Goal: Transaction & Acquisition: Purchase product/service

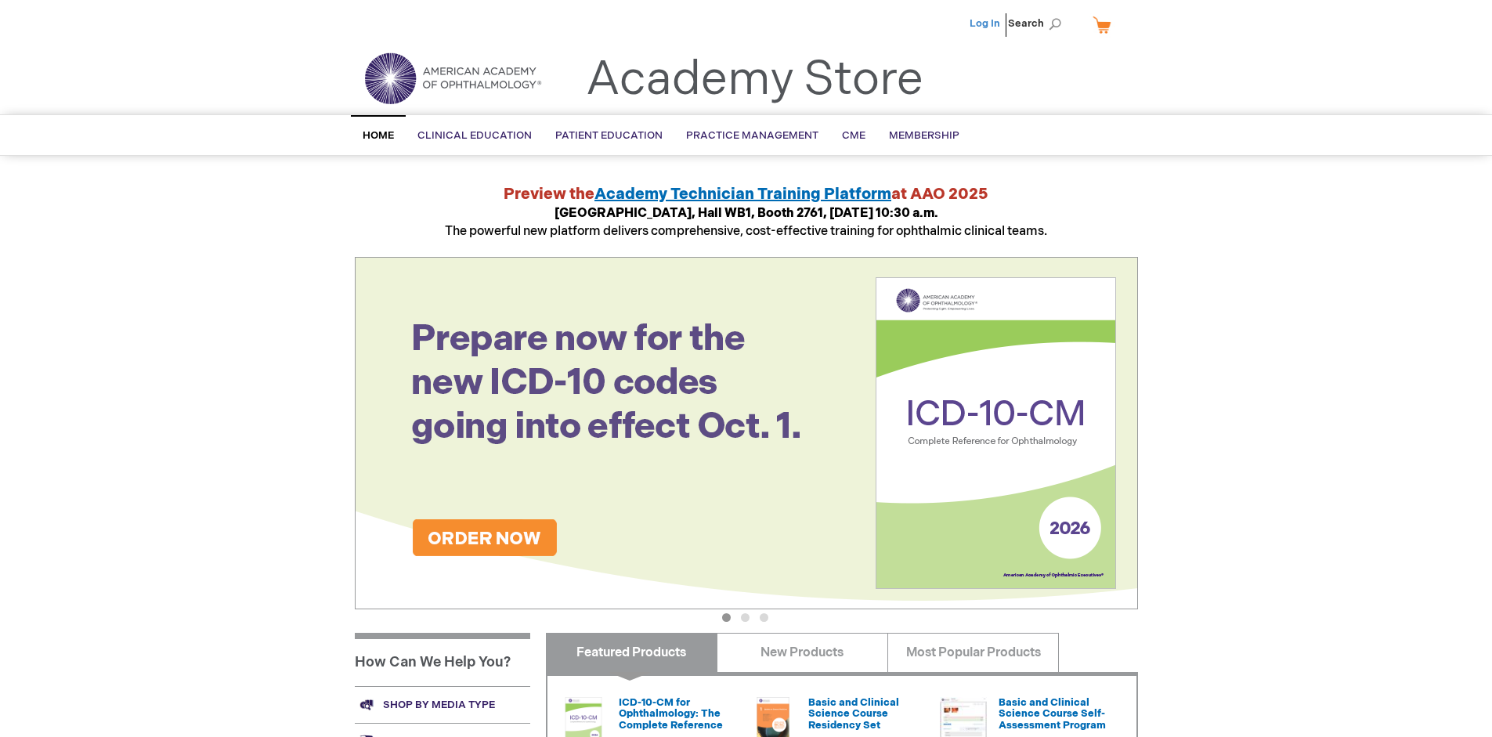
click at [986, 24] on link "Log In" at bounding box center [985, 23] width 31 height 13
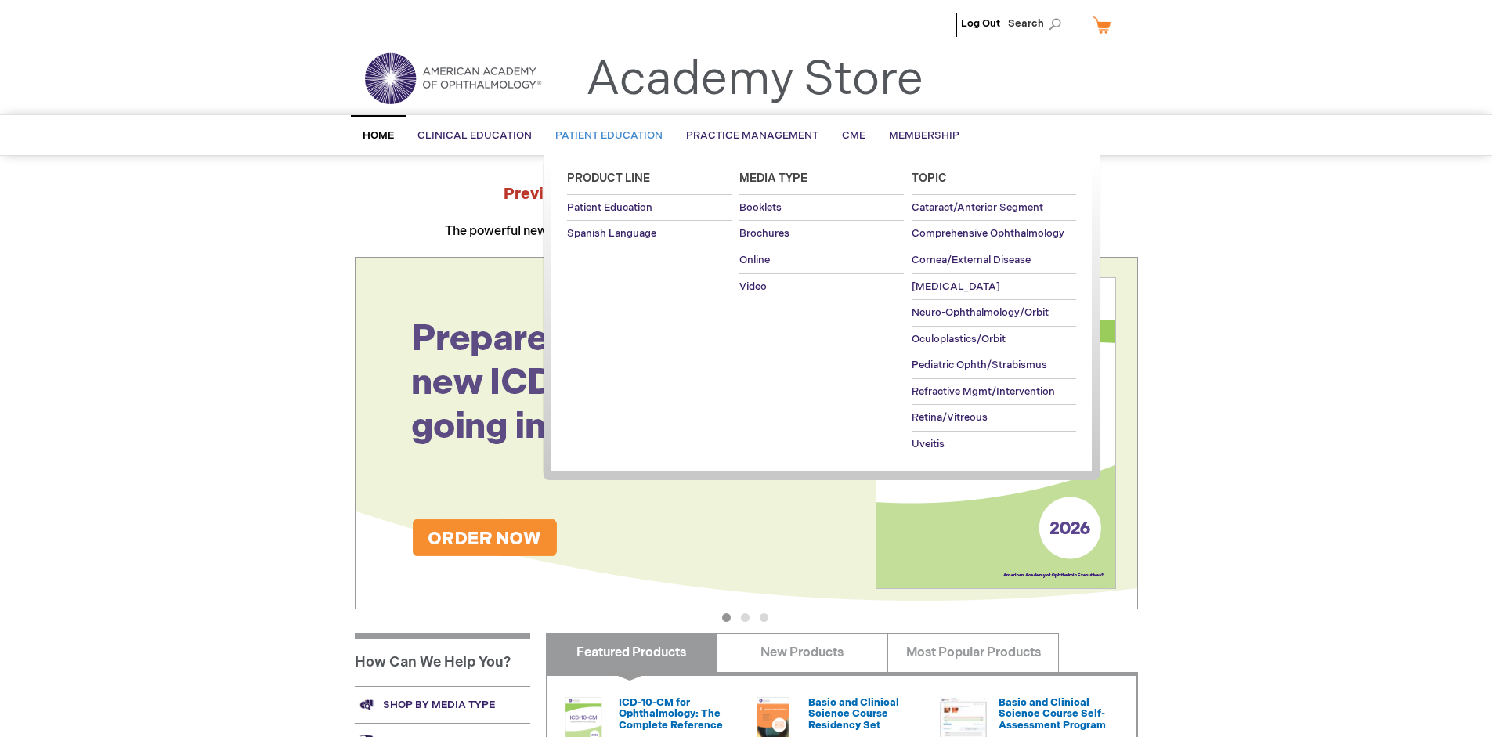
click at [605, 136] on span "Patient Education" at bounding box center [608, 135] width 107 height 13
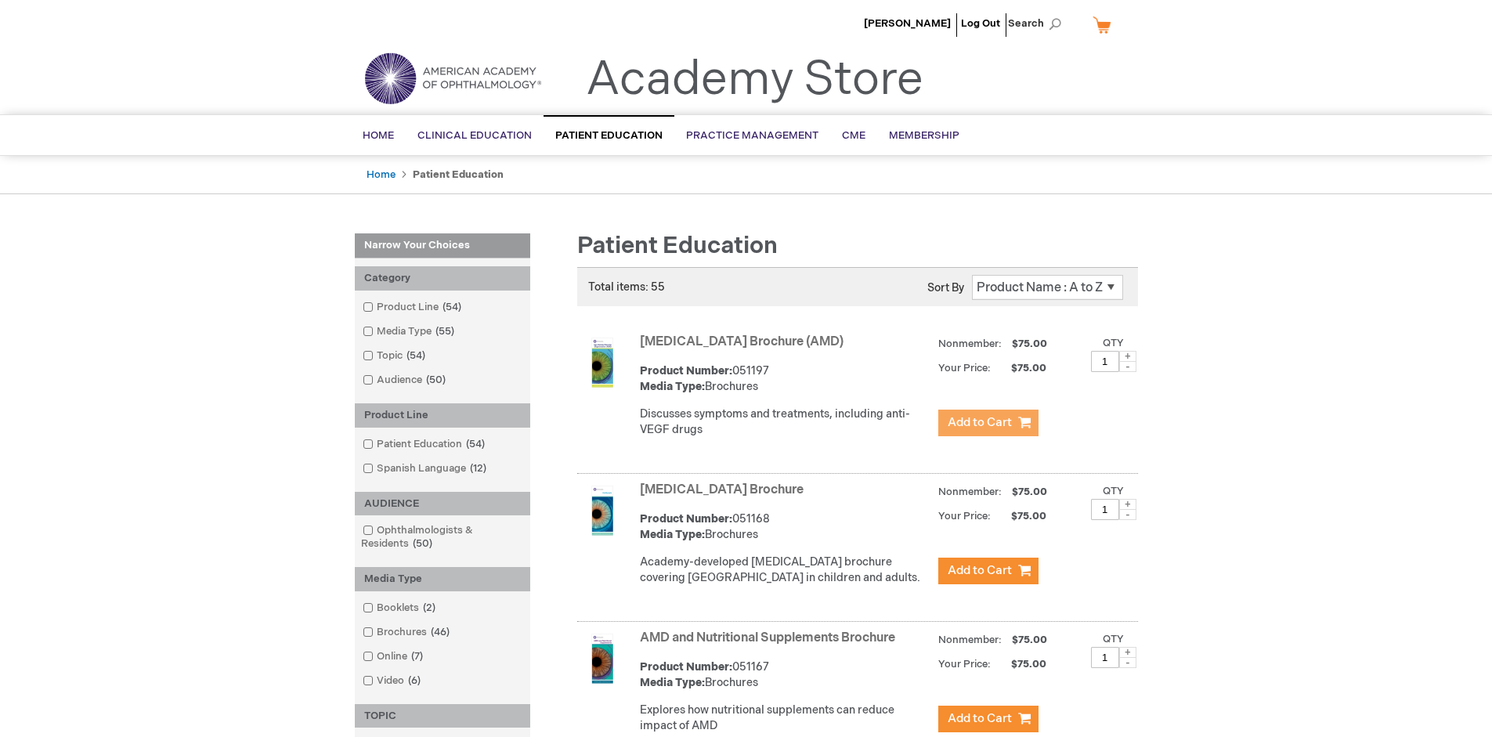
click at [988, 423] on span "Add to Cart" at bounding box center [980, 422] width 64 height 15
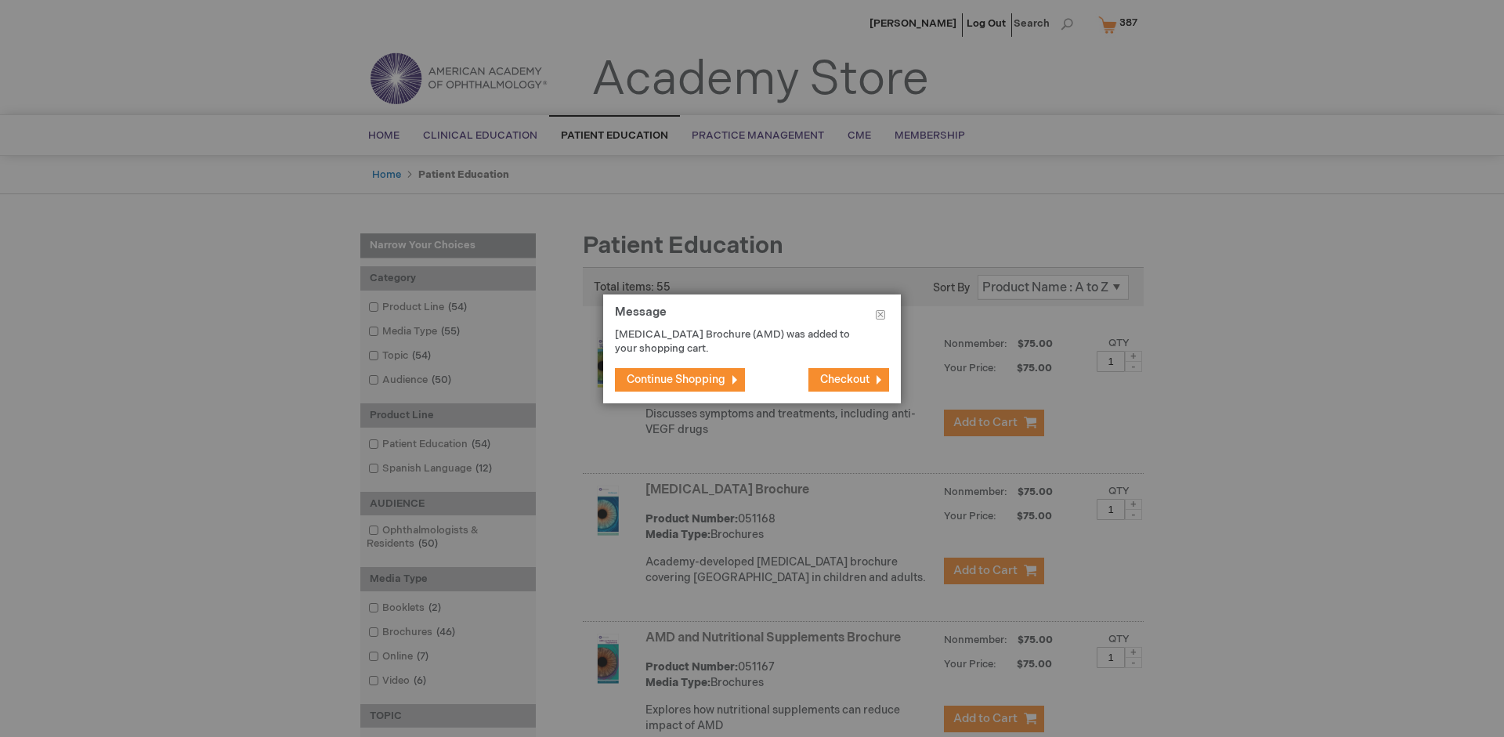
click at [676, 379] on span "Continue Shopping" at bounding box center [676, 379] width 99 height 13
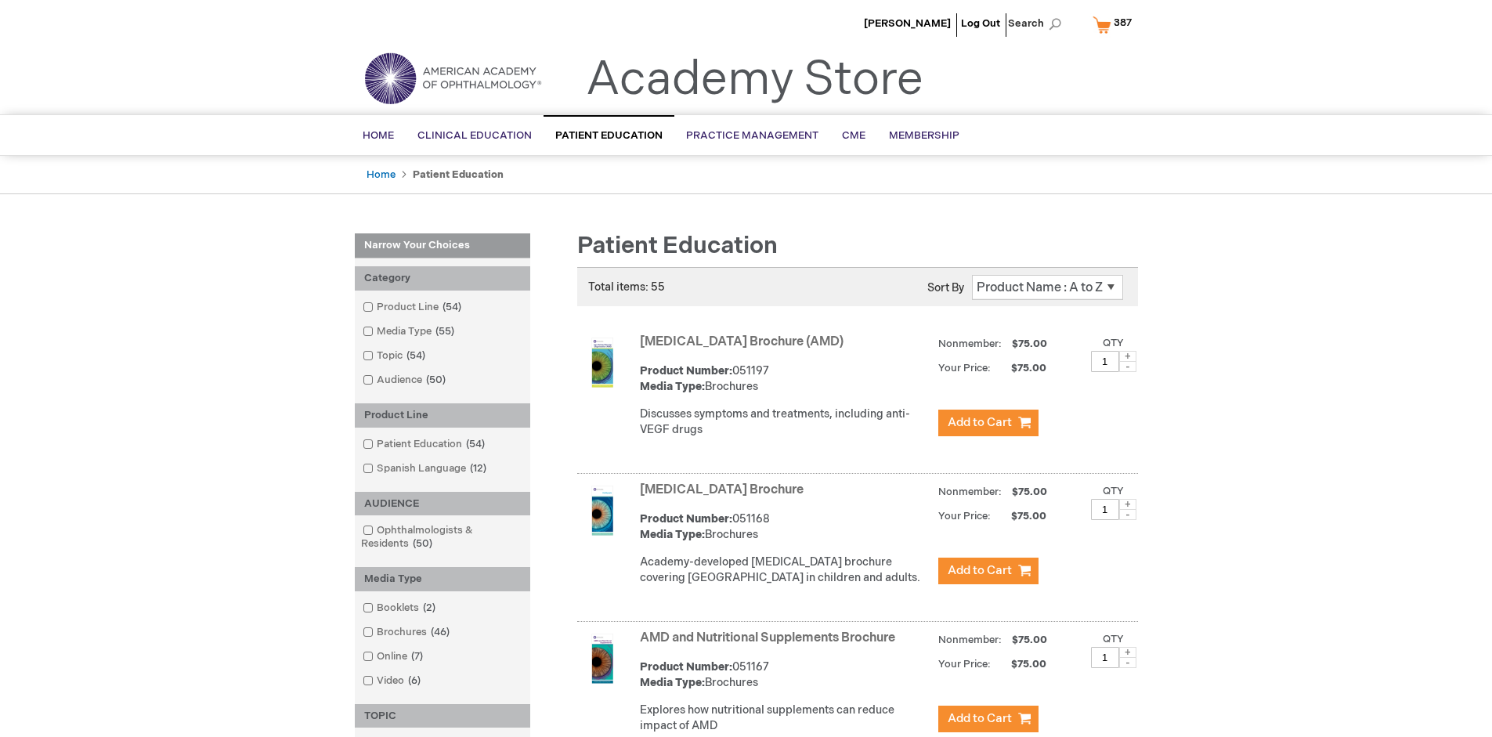
click at [771, 645] on link "AMD and Nutritional Supplements Brochure" at bounding box center [767, 638] width 255 height 15
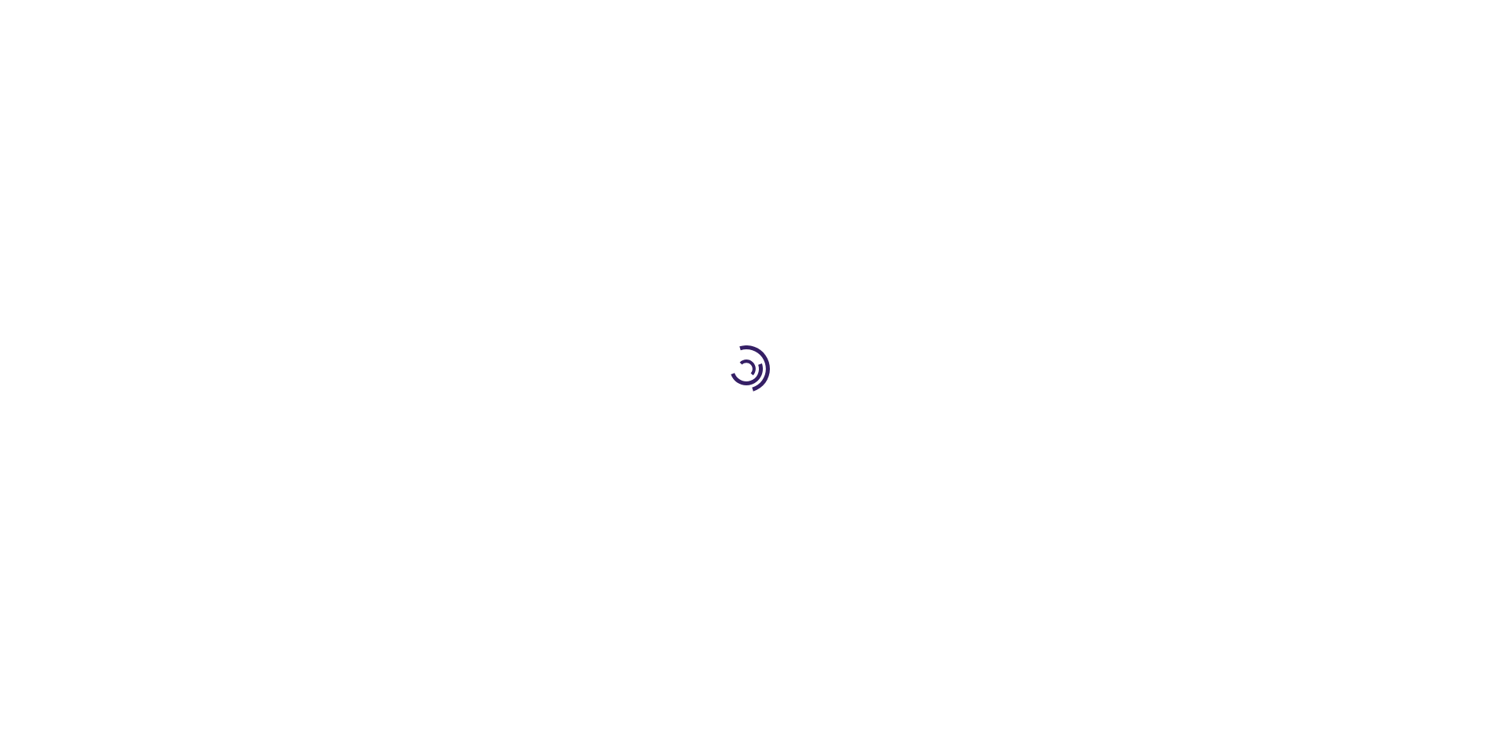
type input "1"
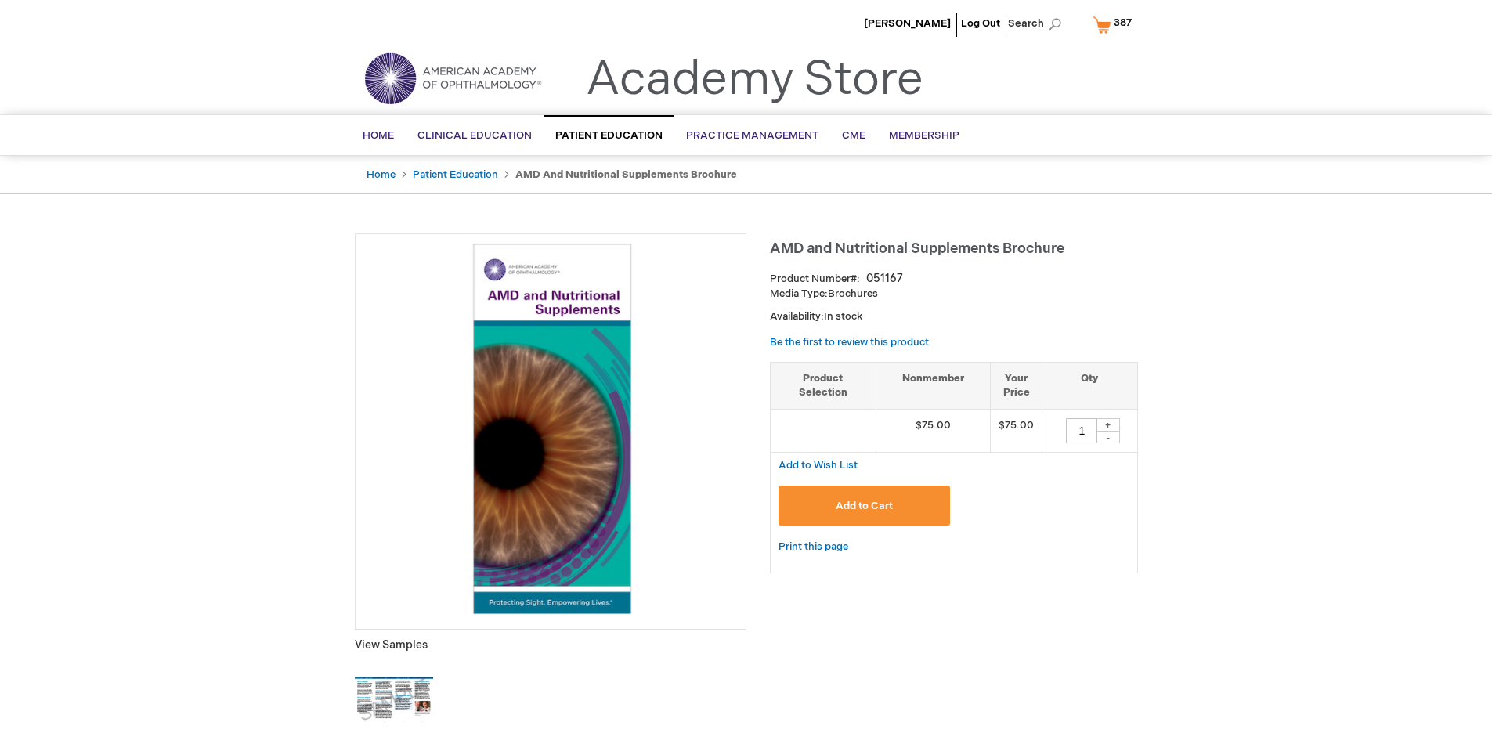
click at [864, 505] on span "Add to Cart" at bounding box center [864, 506] width 57 height 13
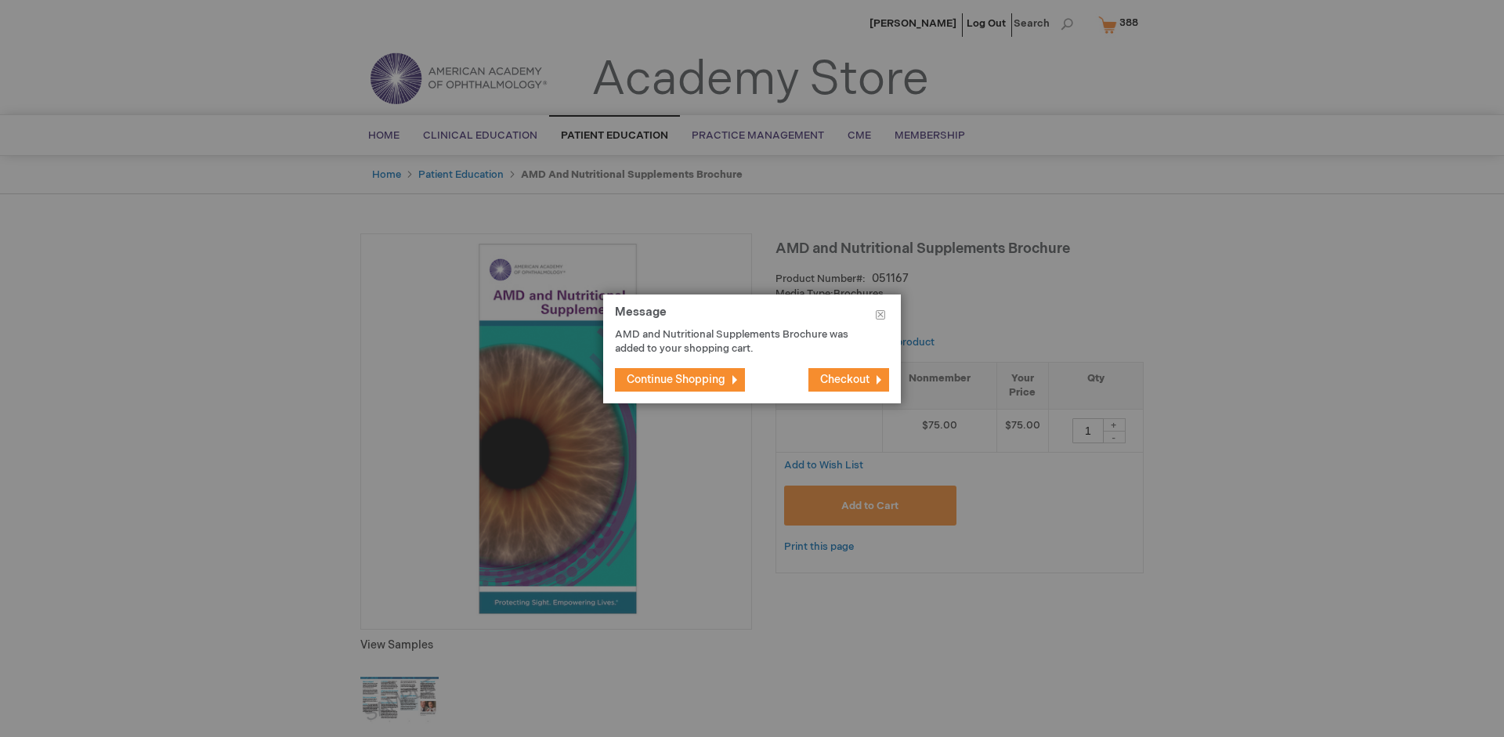
click at [676, 379] on span "Continue Shopping" at bounding box center [676, 379] width 99 height 13
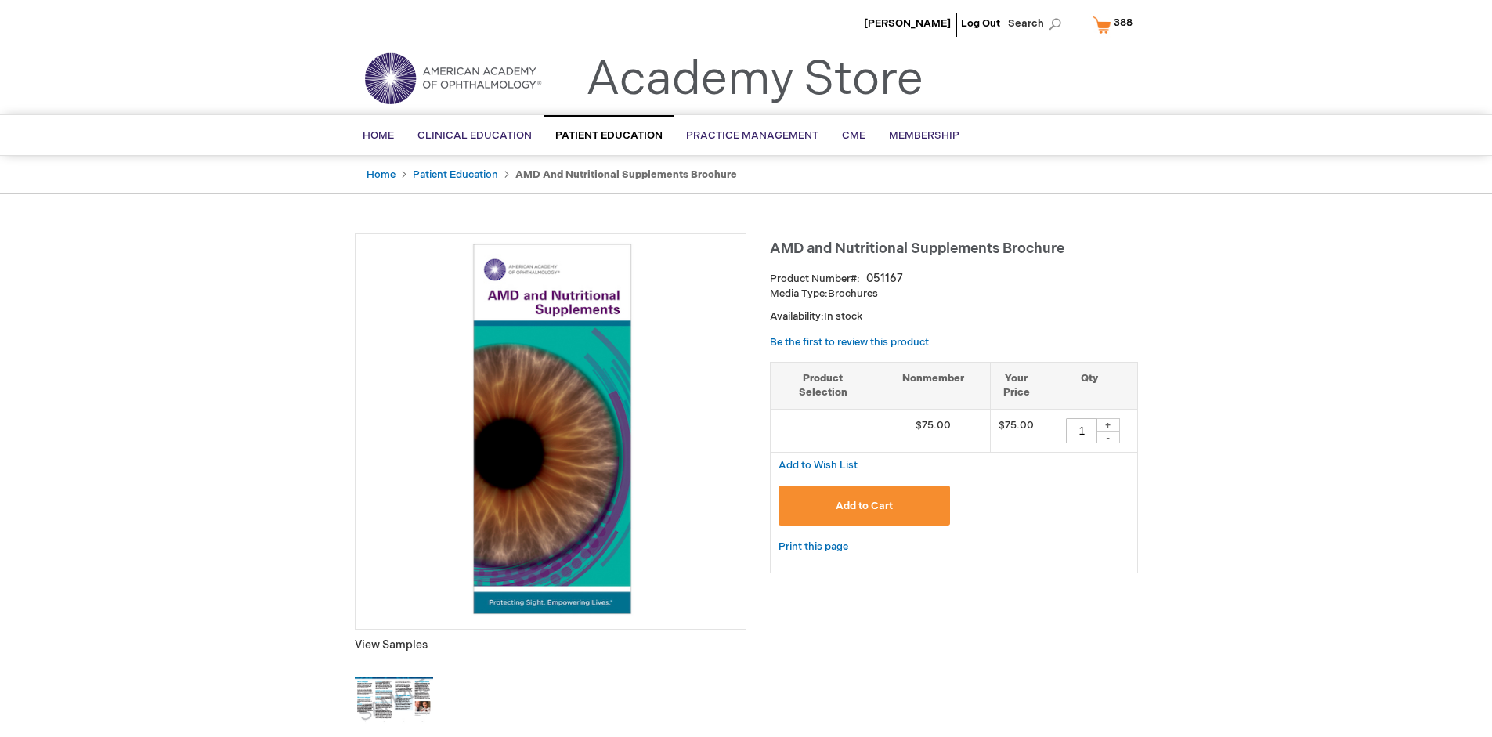
click at [1115, 24] on span "388" at bounding box center [1123, 22] width 19 height 13
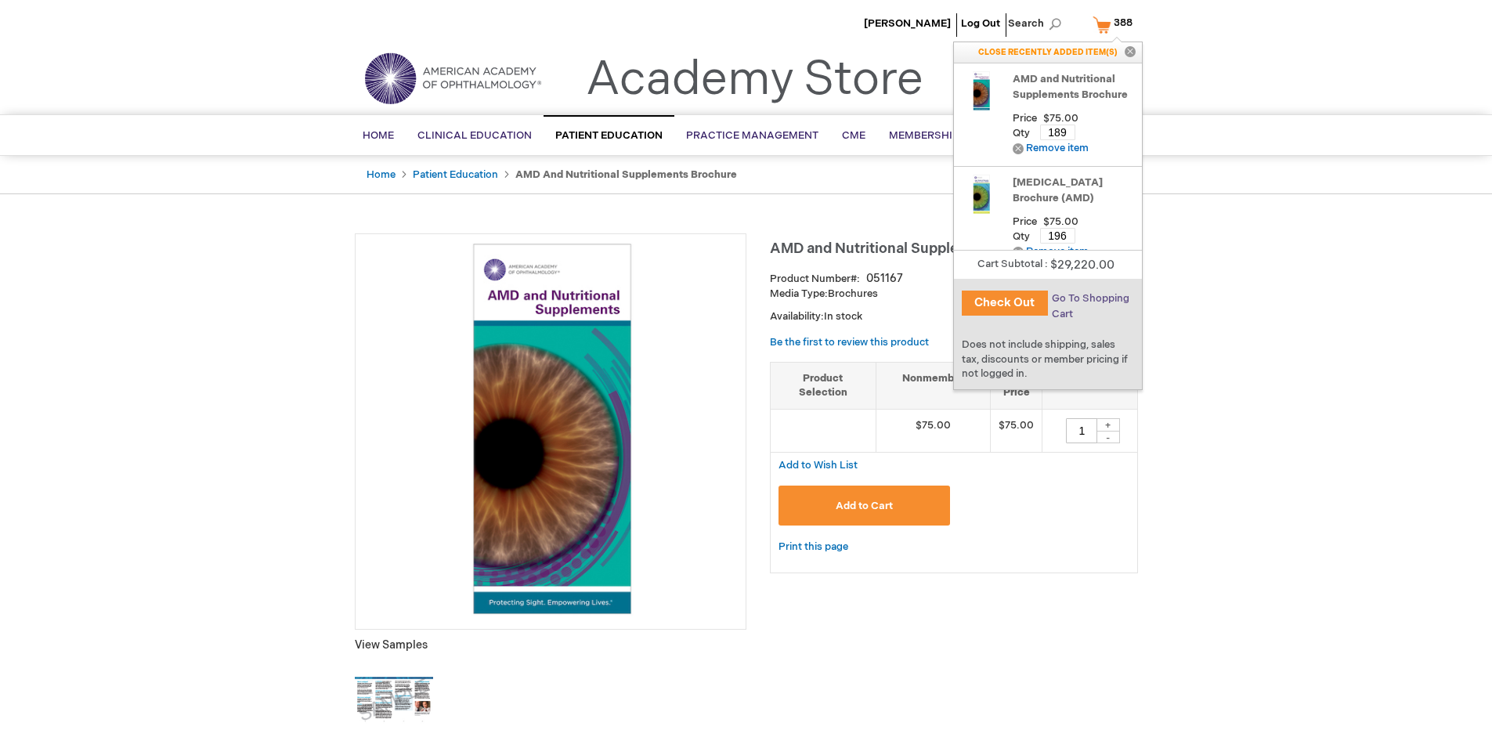
click at [1090, 298] on span "Go To Shopping Cart" at bounding box center [1091, 306] width 78 height 28
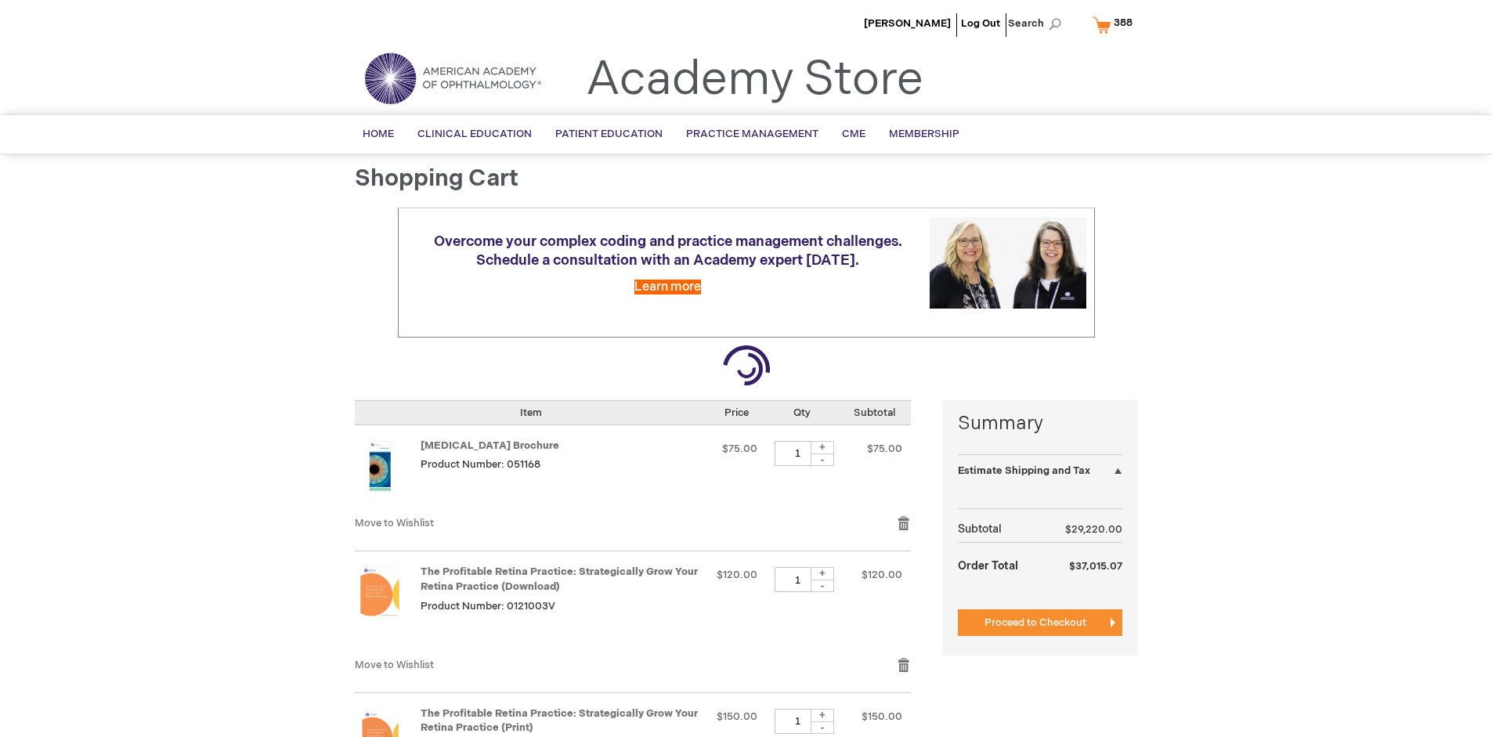
select select "US"
select select "41"
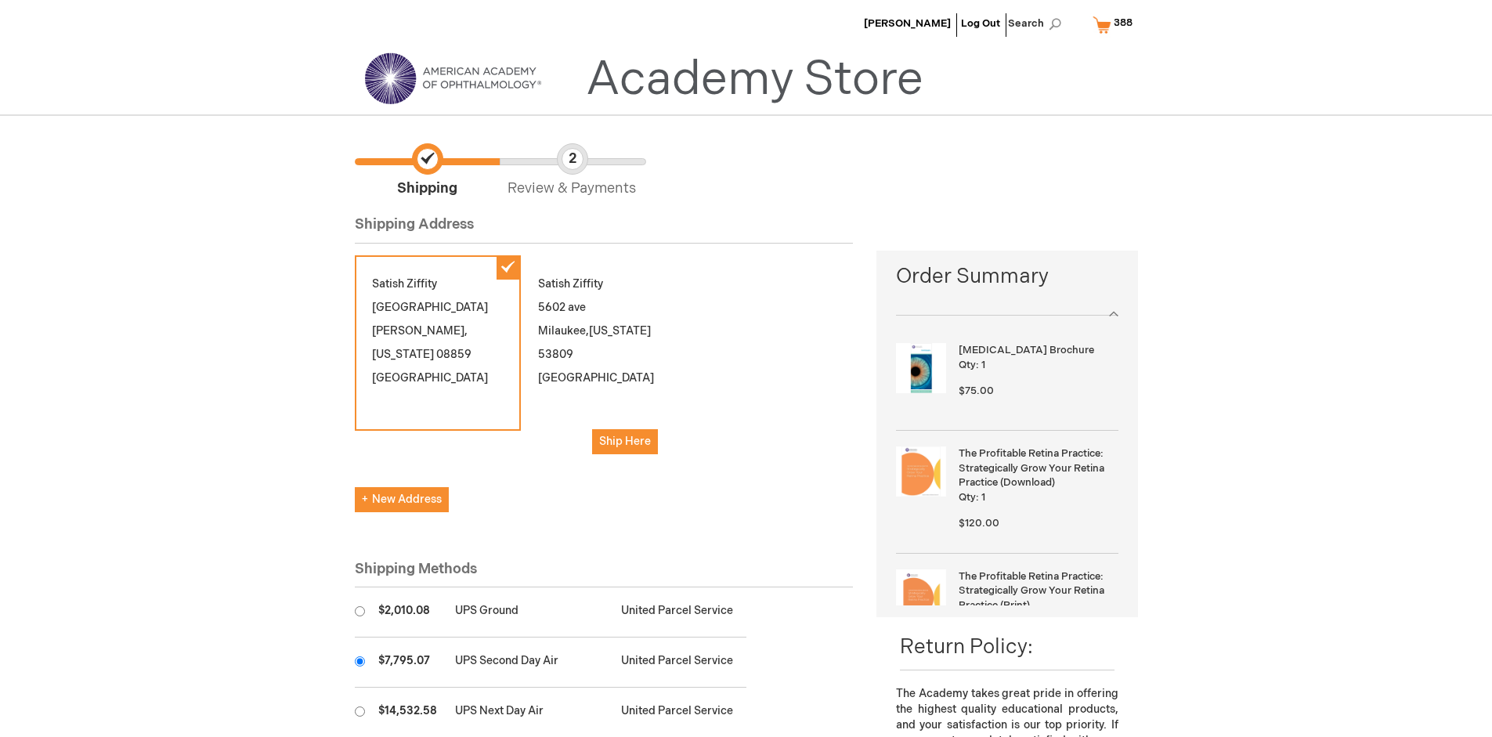
click at [360, 661] on input "radio" at bounding box center [360, 661] width 10 height 10
